Goal: Find specific page/section: Find specific page/section

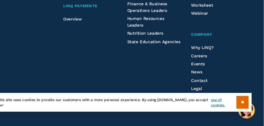
scroll to position [2151, 0]
click at [201, 59] on span "Careers" at bounding box center [204, 61] width 15 height 4
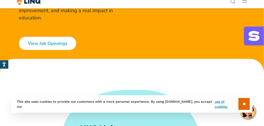
scroll to position [155, 0]
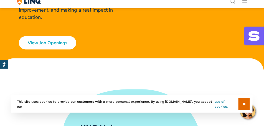
click at [48, 41] on link "View Job Openings" at bounding box center [47, 42] width 57 height 13
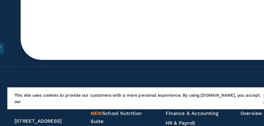
scroll to position [3022, 0]
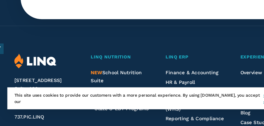
drag, startPoint x: 130, startPoint y: 113, endPoint x: 149, endPoint y: 116, distance: 19.1
drag, startPoint x: 149, startPoint y: 116, endPoint x: 195, endPoint y: 90, distance: 52.7
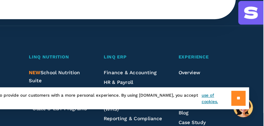
click at [246, 106] on input "**" at bounding box center [244, 104] width 11 height 12
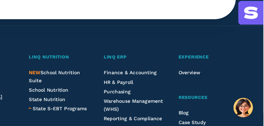
scroll to position [3022, 0]
